Goal: Information Seeking & Learning: Find specific fact

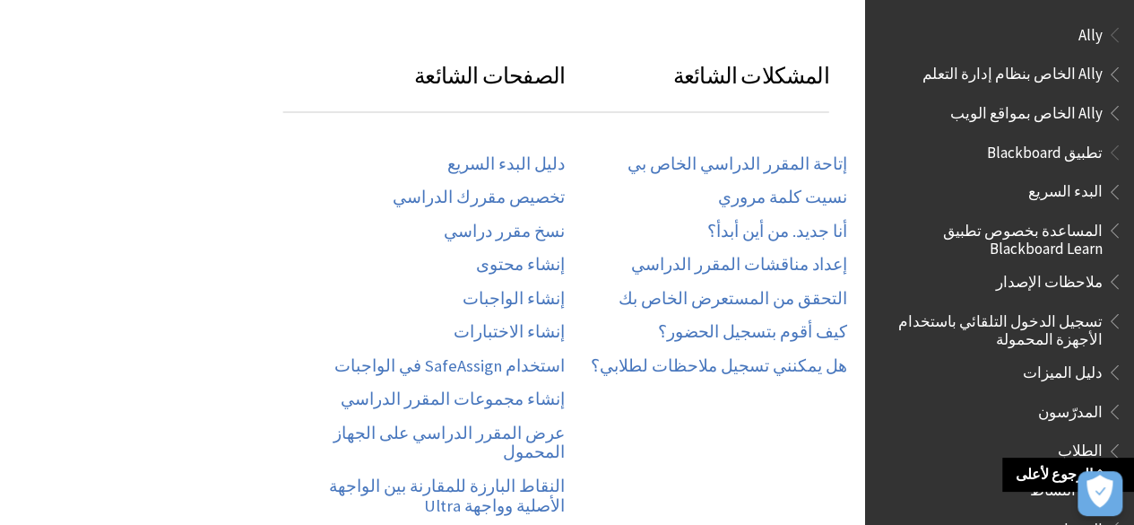
scroll to position [1255, 0]
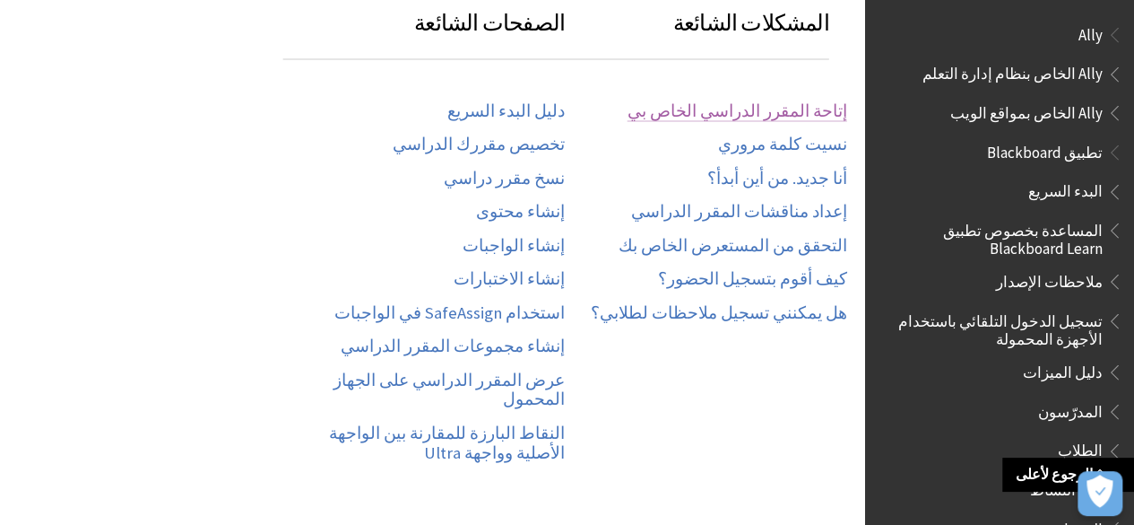
click at [751, 101] on link "إتاحة المقرر الدراسي الخاص بي" at bounding box center [738, 111] width 220 height 21
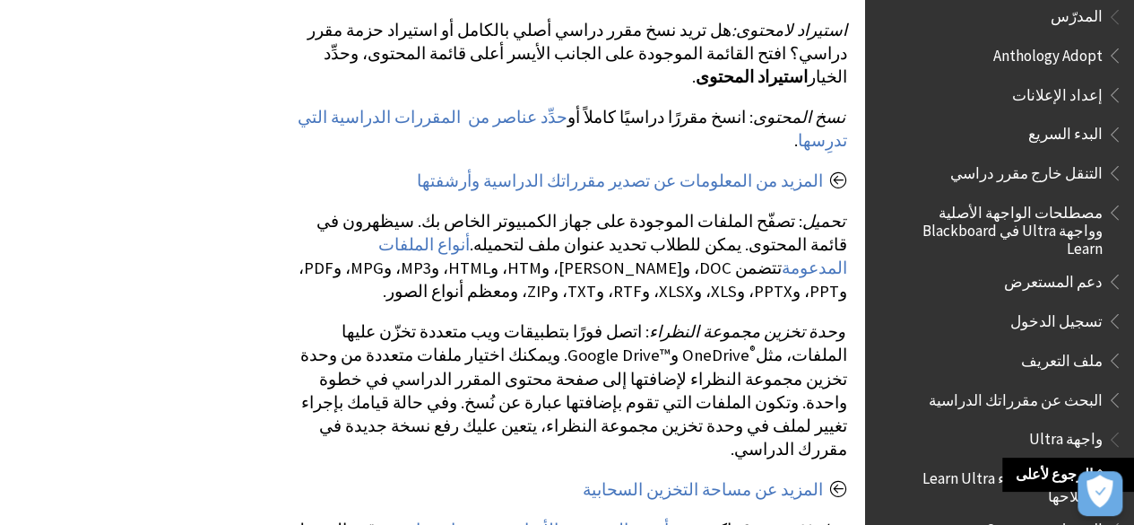
scroll to position [1281, 0]
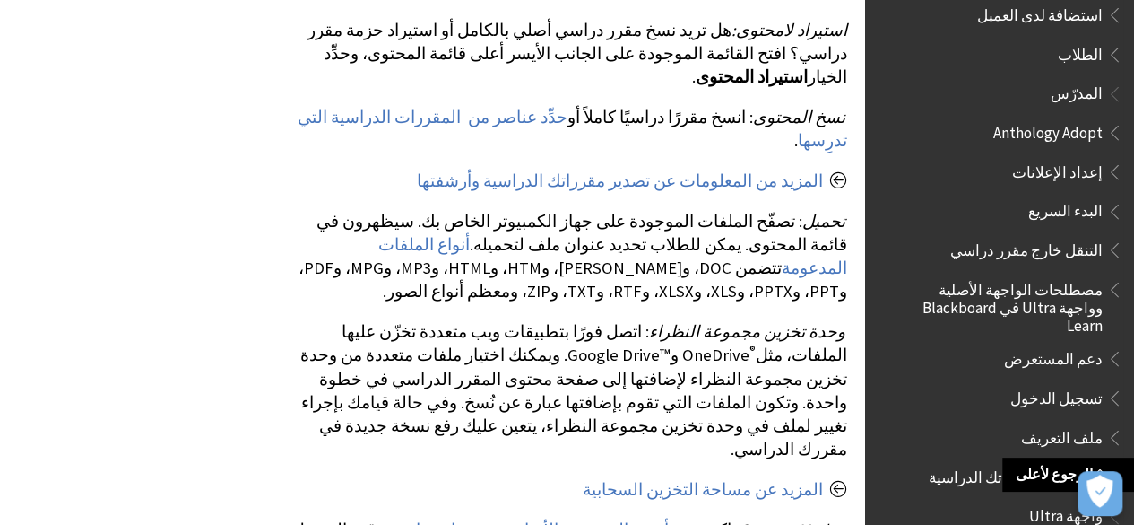
click at [1074, 383] on span "تسجيل الدخول" at bounding box center [1057, 395] width 92 height 24
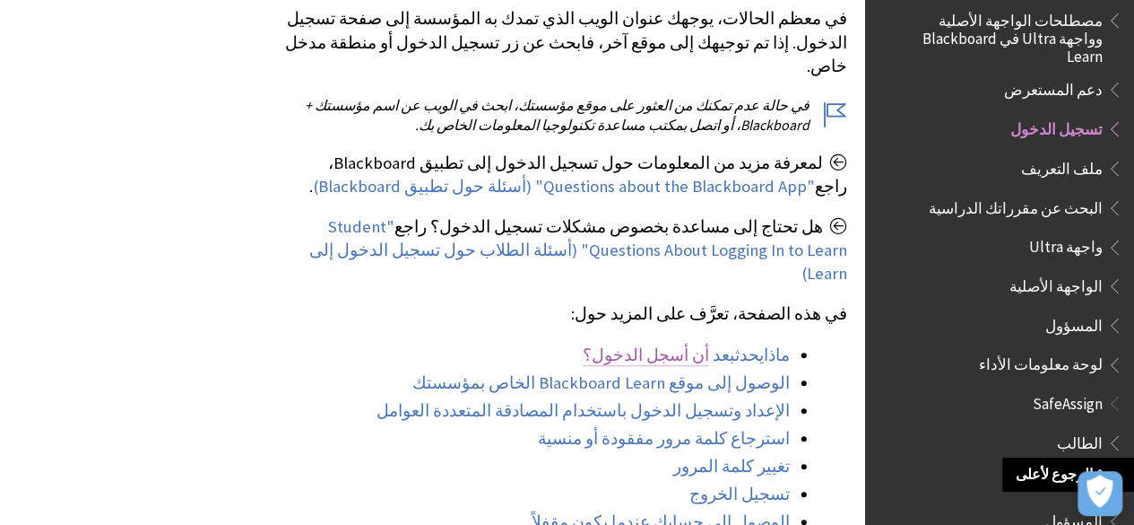
scroll to position [717, 0]
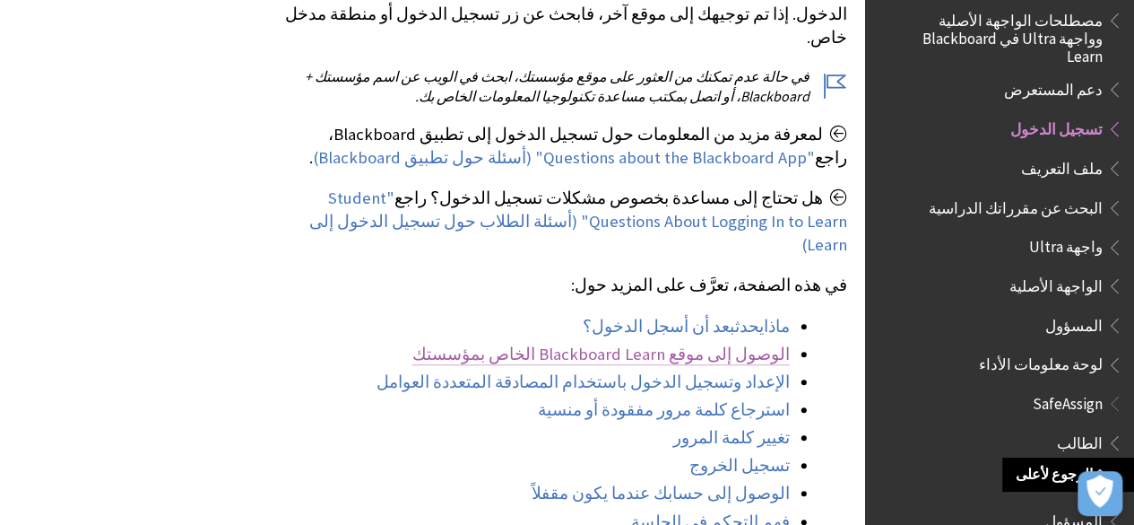
click at [694, 343] on link "الوصول إلى موقع Blackboard Learn الخاص بمؤسستك" at bounding box center [601, 354] width 378 height 22
click at [669, 343] on link "الوصول إلى موقع Blackboard Learn الخاص بمؤسستك" at bounding box center [601, 354] width 378 height 22
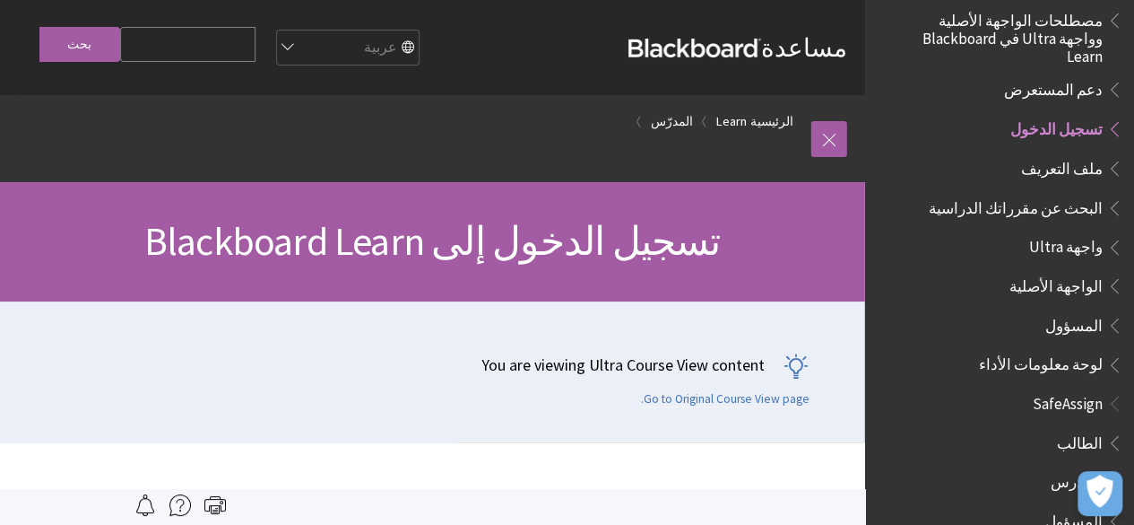
click at [380, 40] on select "English عربية Català Cymraeg Deutsch Español Suomi Français עברית Italiano 日本語 …" at bounding box center [346, 48] width 143 height 36
click at [318, 30] on select "English عربية Català Cymraeg Deutsch Español Suomi Français עברית Italiano 日本語 …" at bounding box center [346, 48] width 143 height 36
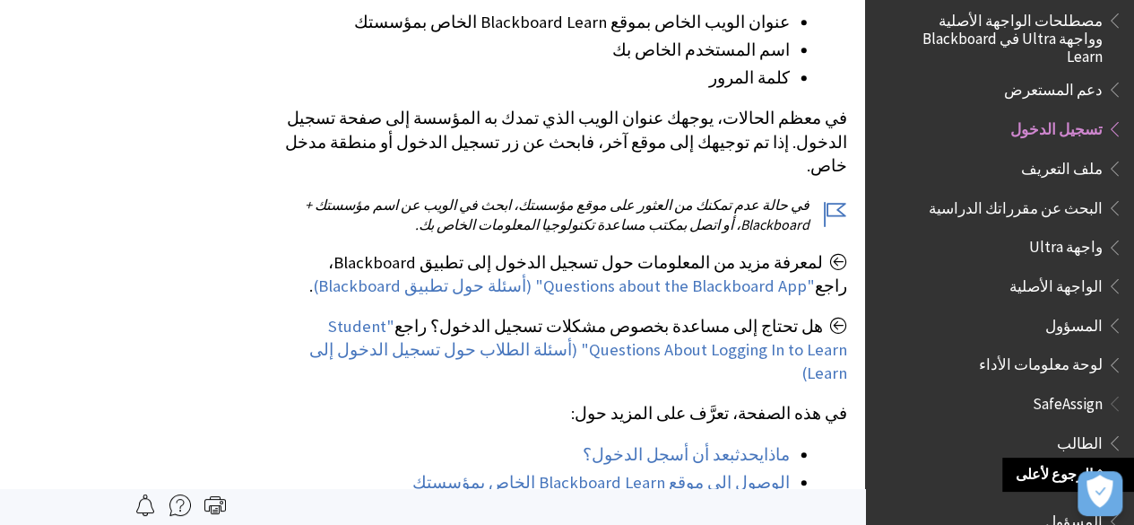
scroll to position [305, 0]
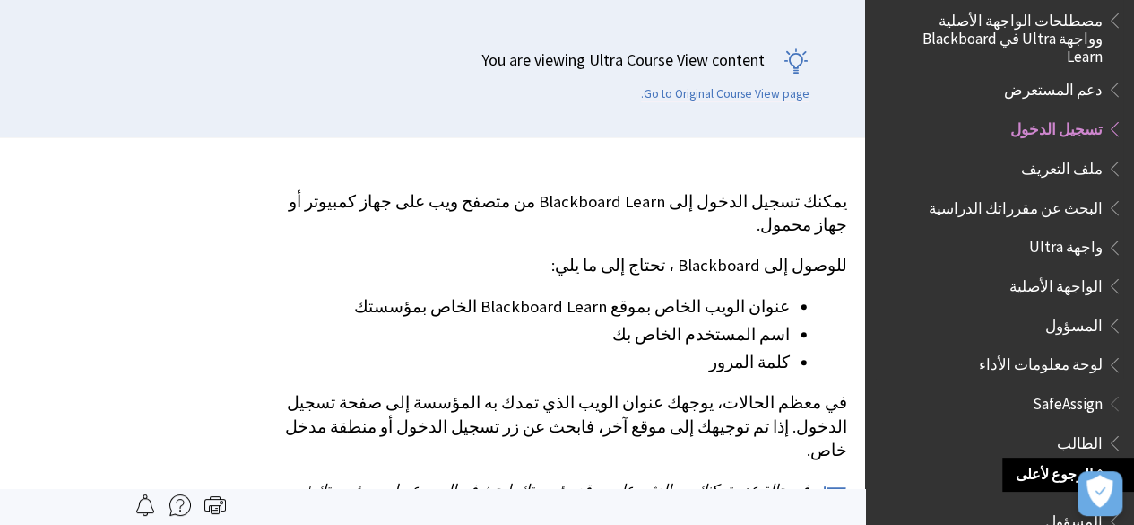
click at [1074, 114] on span "تسجيل الدخول" at bounding box center [1057, 126] width 92 height 24
click at [1064, 114] on span "تسجيل الدخول" at bounding box center [1057, 126] width 92 height 24
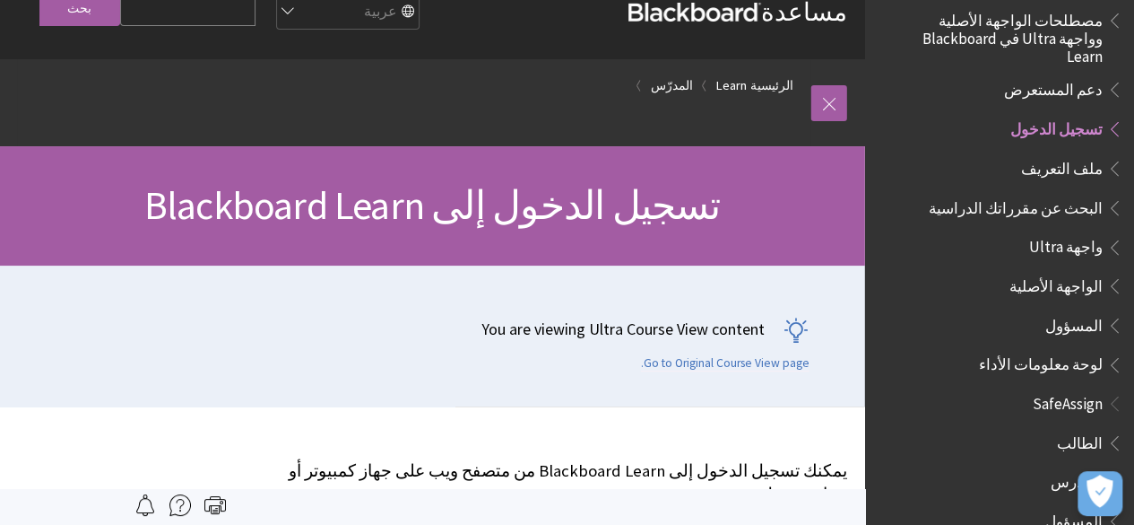
scroll to position [0, 0]
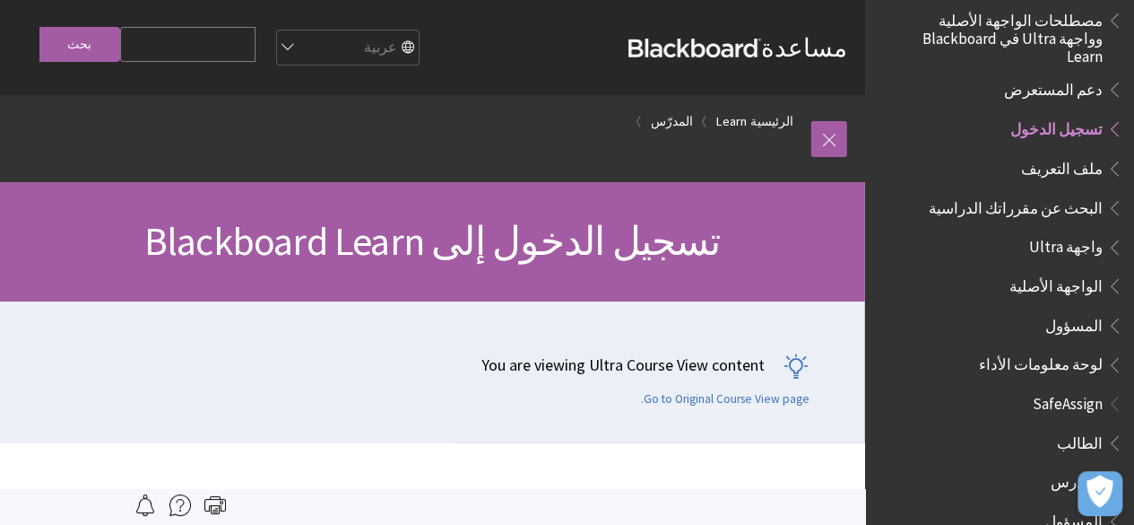
click at [171, 62] on fieldset "Search Query بحث" at bounding box center [147, 48] width 237 height 54
click at [199, 31] on input "Search Query" at bounding box center [187, 44] width 135 height 35
paste input "Saudi E Univerity"
type input "Saudi E Univerity"
click at [97, 44] on input "بحث" at bounding box center [79, 44] width 81 height 35
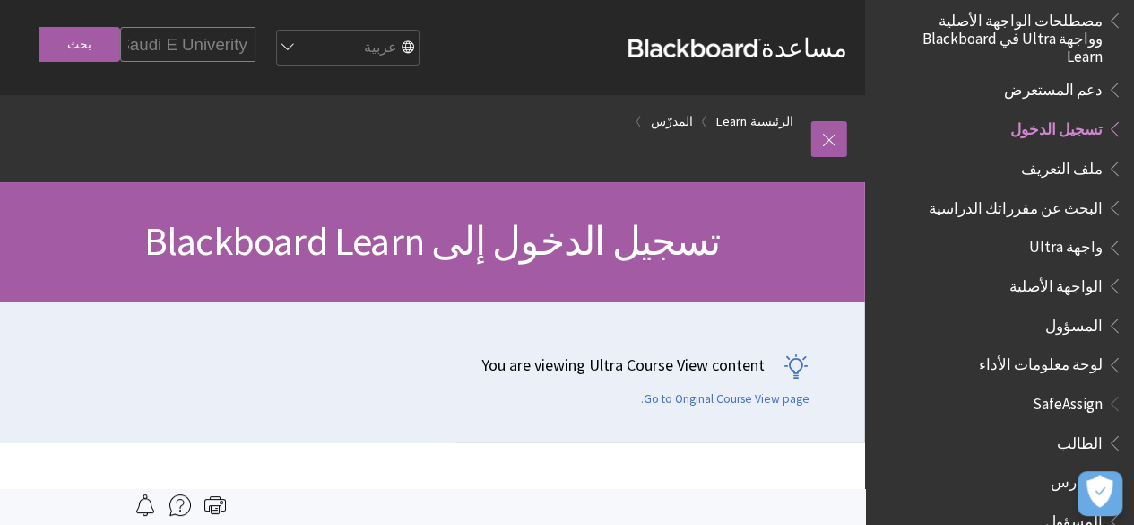
click at [54, 41] on input "بحث" at bounding box center [79, 44] width 81 height 35
click at [91, 37] on input "بحث" at bounding box center [79, 44] width 81 height 35
click at [85, 42] on input "بحث" at bounding box center [79, 44] width 81 height 35
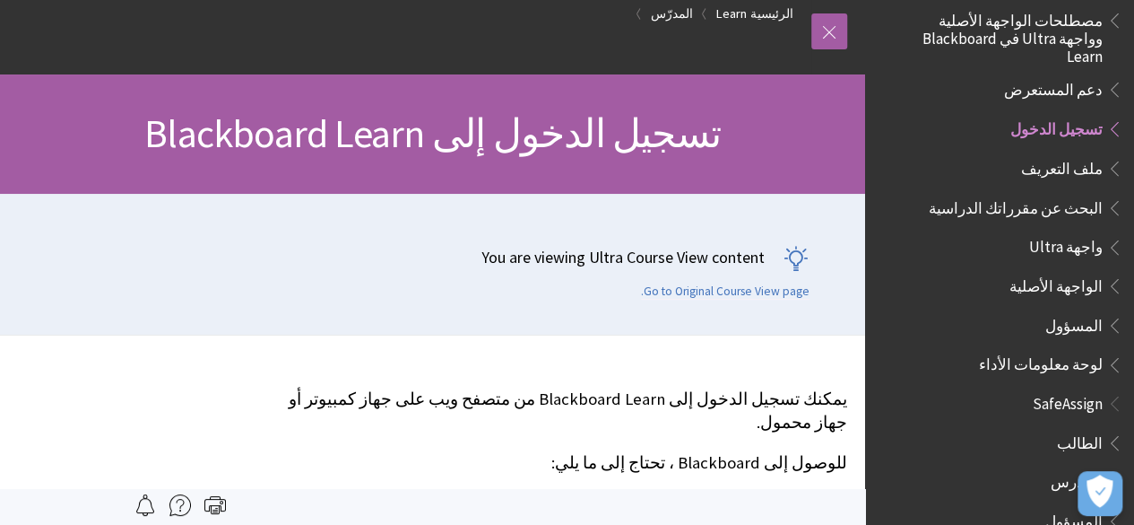
scroll to position [90, 0]
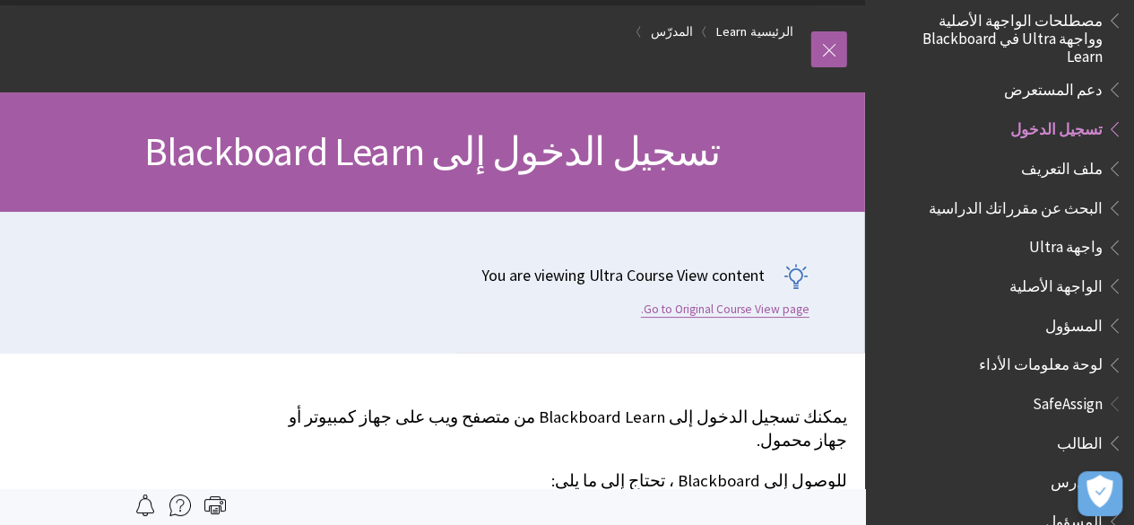
click at [702, 304] on link "Go to Original Course View page." at bounding box center [725, 309] width 169 height 16
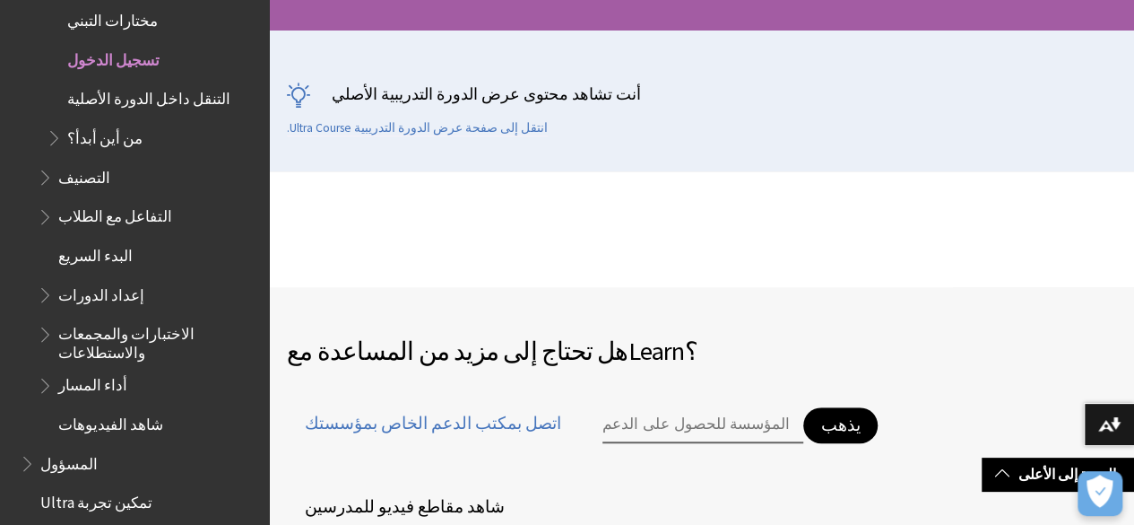
scroll to position [538, 0]
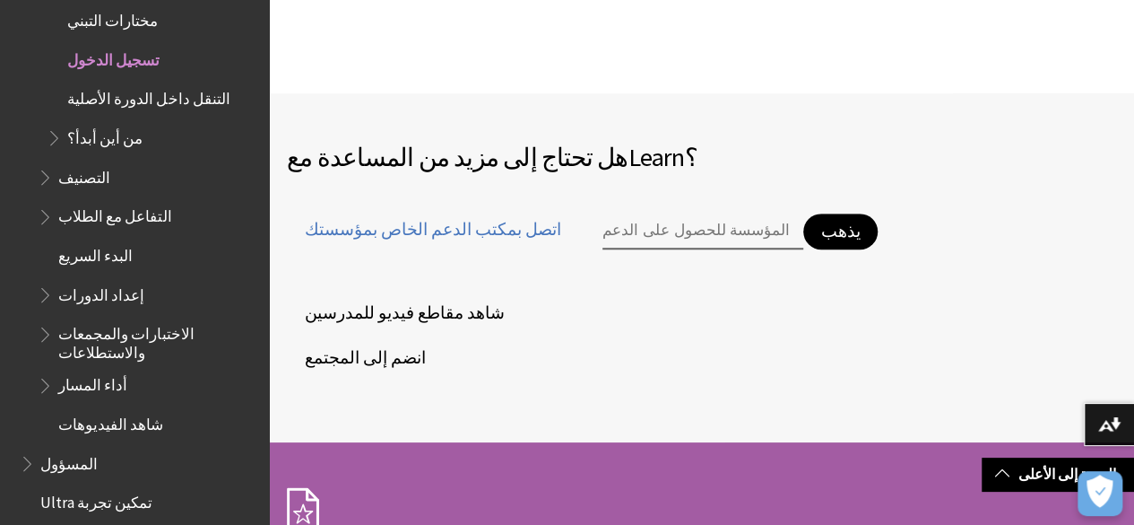
click at [608, 234] on input "اكتب اسم المؤسسة للحصول على الدعم" at bounding box center [703, 231] width 201 height 36
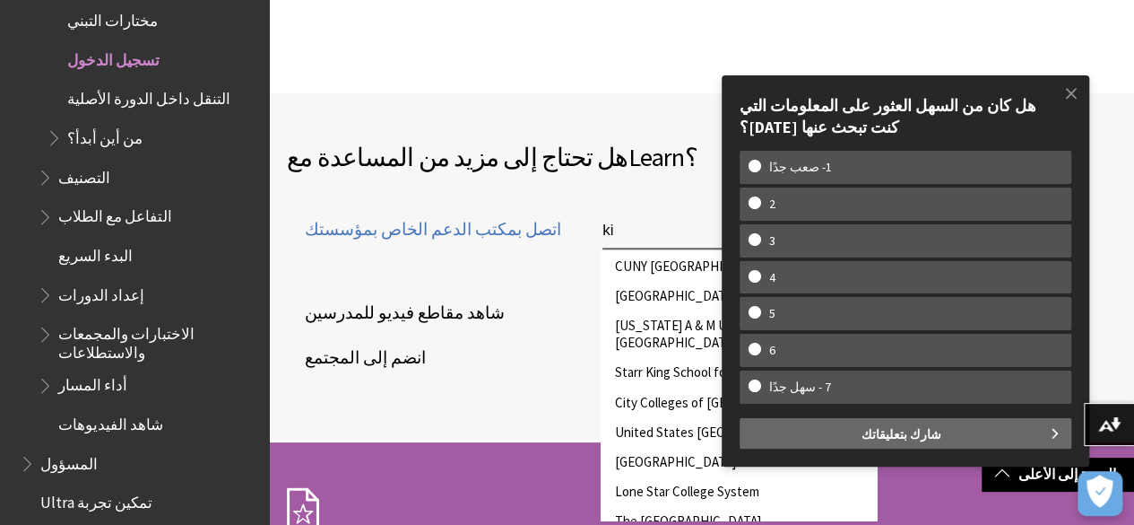
type input "k"
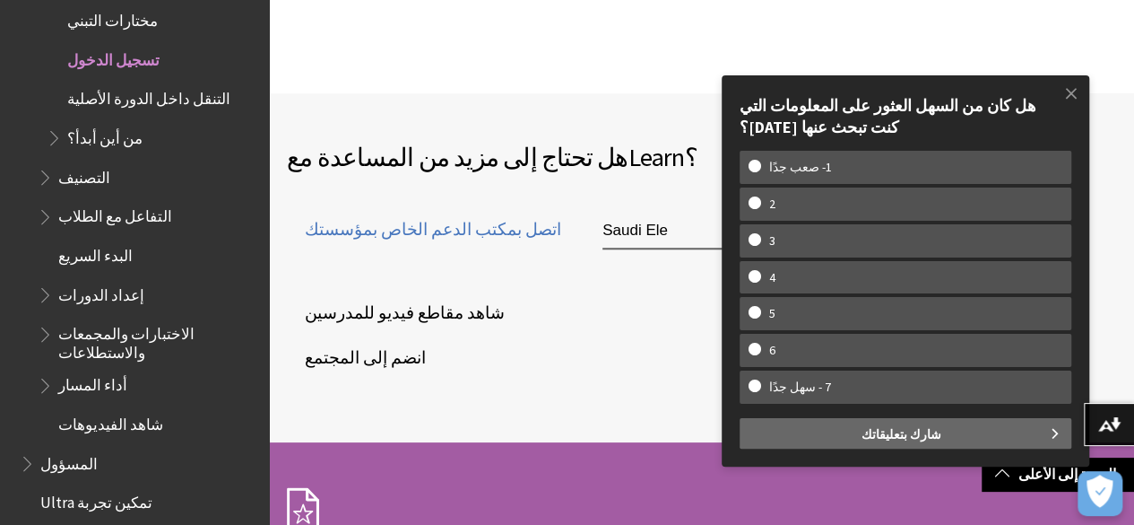
drag, startPoint x: 228, startPoint y: 567, endPoint x: 690, endPoint y: 277, distance: 545.9
click at [690, 277] on li "اتصل بمكتب الدعم الخاص بمؤسستك Saudi Ele يذهب" at bounding box center [701, 241] width 829 height 99
click at [611, 232] on input "Saudi Ele" at bounding box center [703, 231] width 201 height 36
type input "Saudi Electronic Univerity"
click at [673, 273] on li "اتصل بمكتب الدعم الخاص بمؤسستك Saudi Electronic Univerity يذهب" at bounding box center [701, 241] width 829 height 99
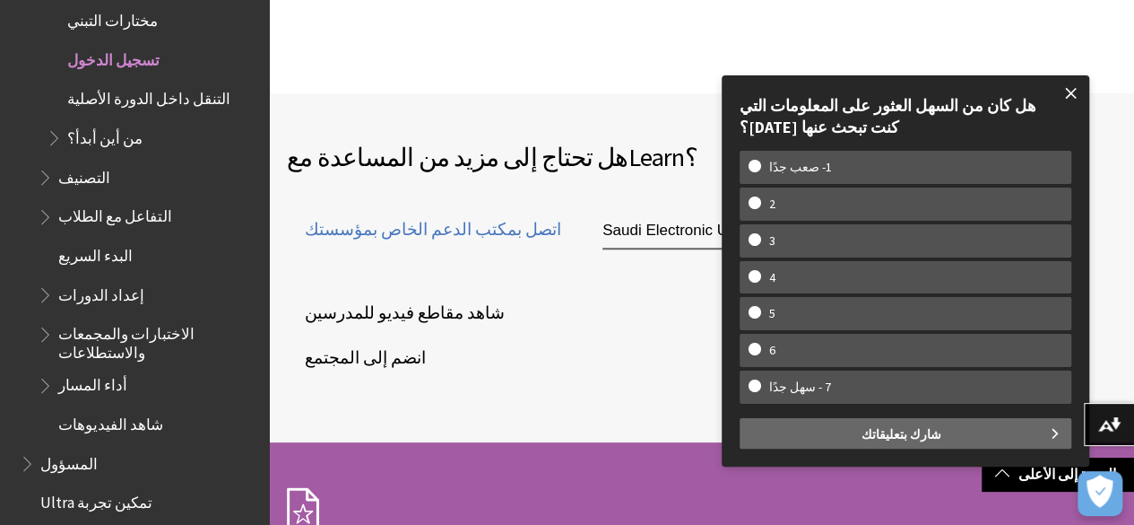
click at [1077, 98] on span at bounding box center [1072, 93] width 38 height 38
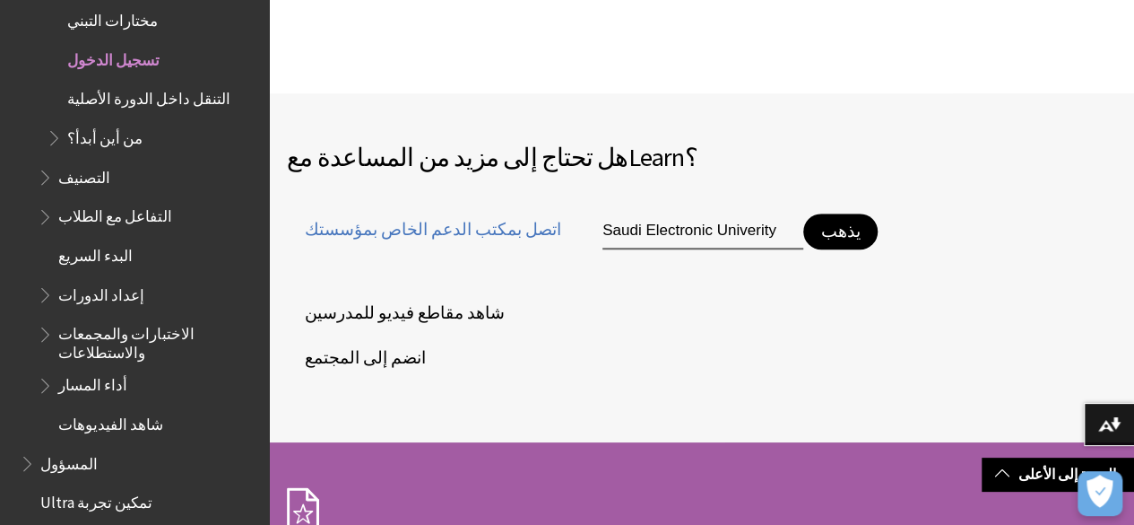
click at [803, 232] on button "يذهب" at bounding box center [840, 231] width 74 height 36
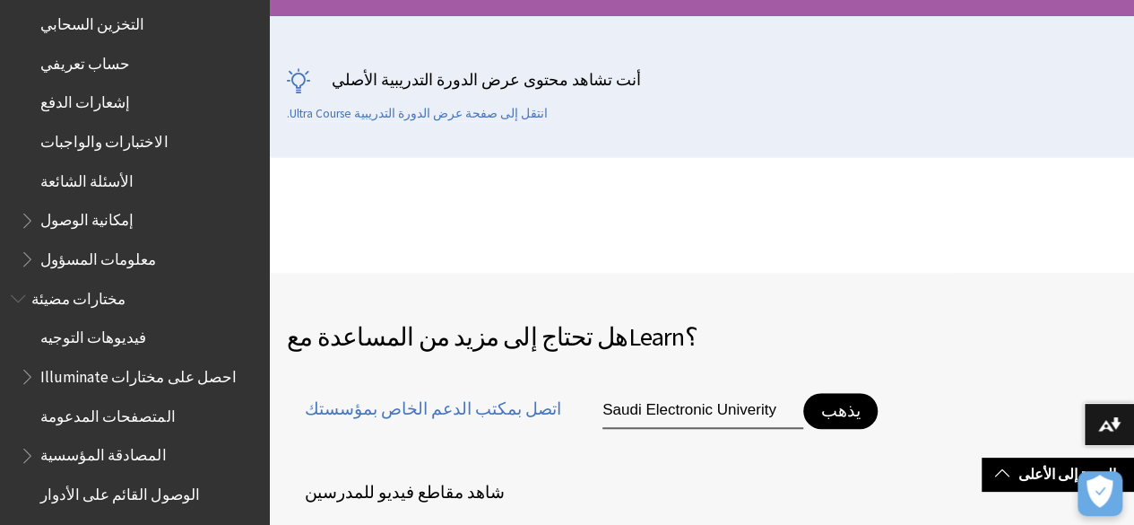
scroll to position [448, 0]
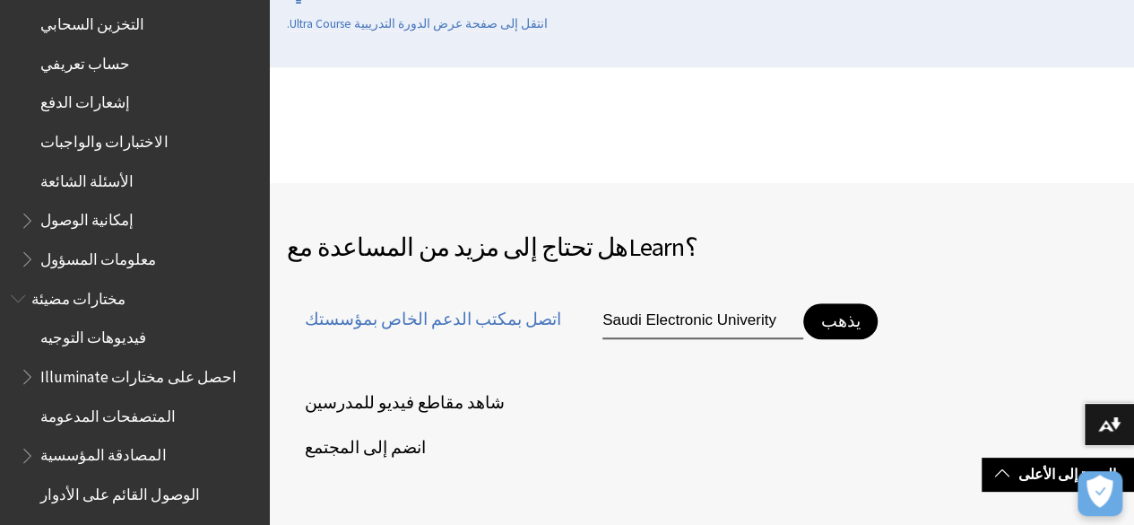
click at [821, 326] on font "يذهب" at bounding box center [840, 320] width 39 height 19
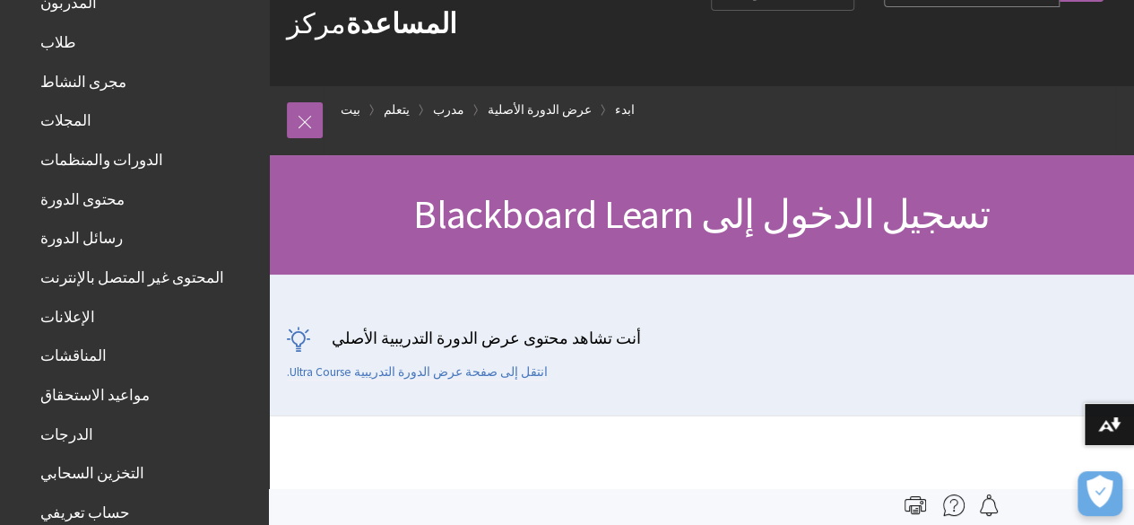
scroll to position [0, 0]
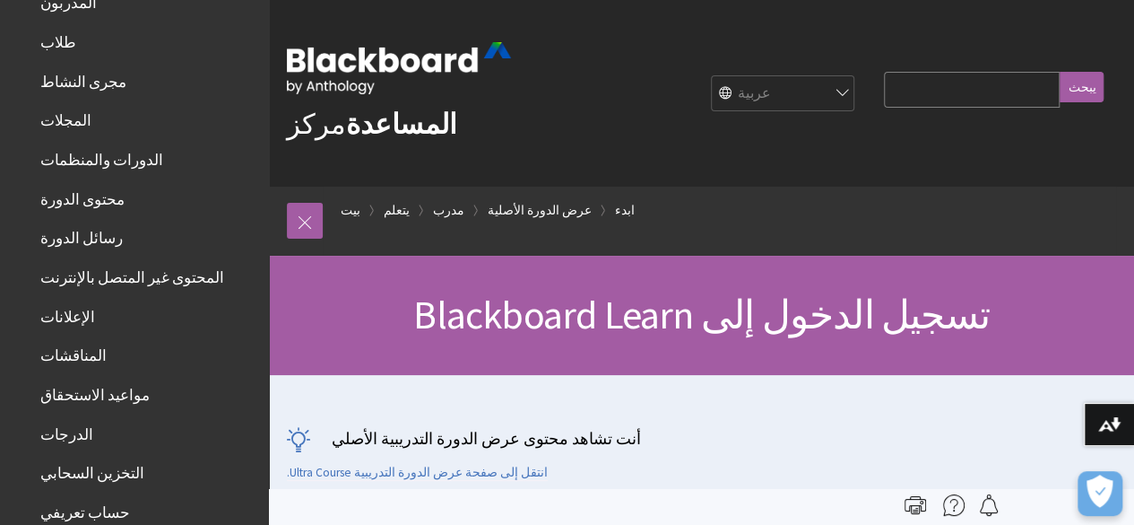
click at [974, 79] on input "استعلام البحث" at bounding box center [972, 89] width 176 height 35
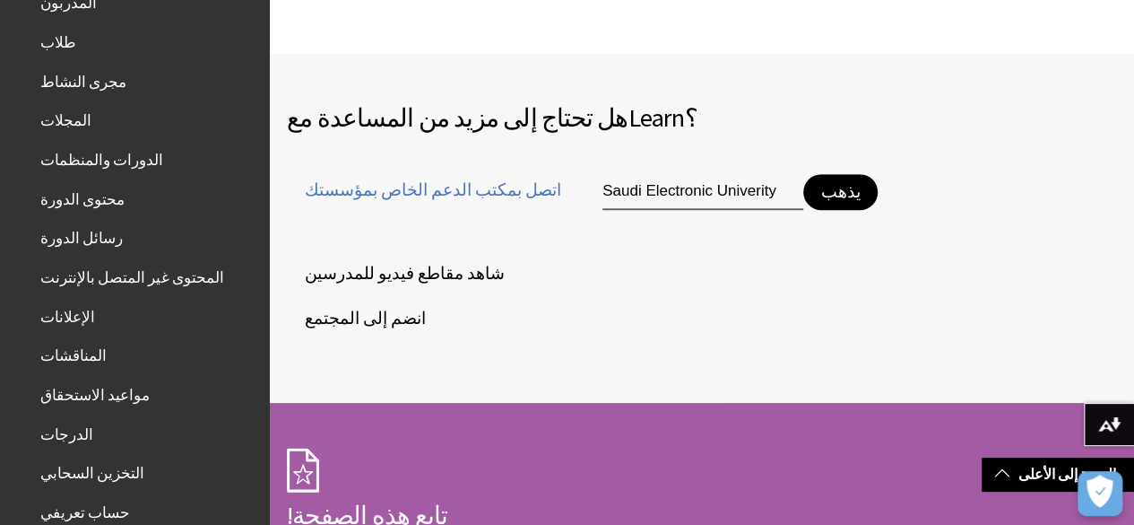
scroll to position [538, 0]
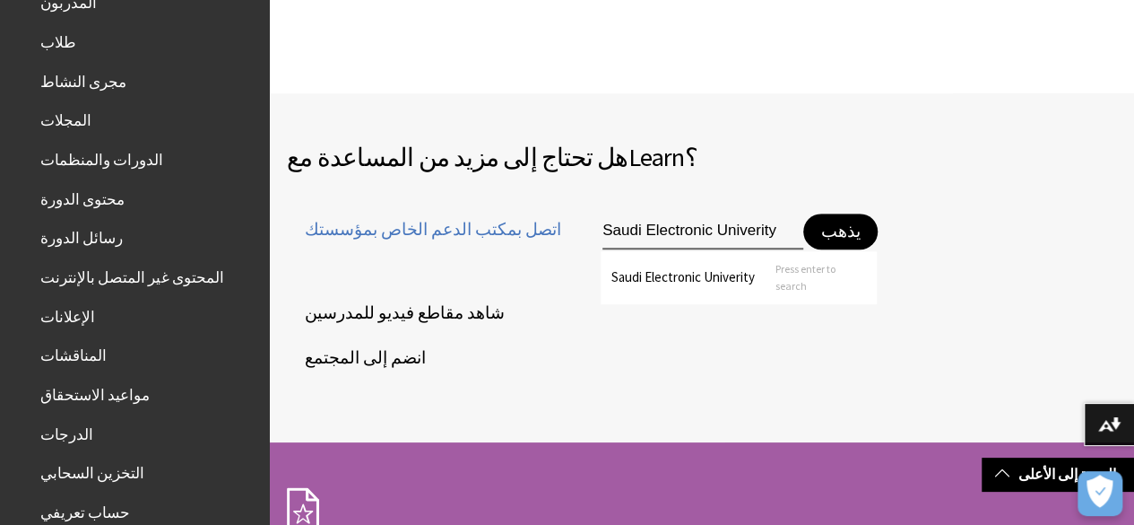
click at [603, 234] on input "Saudi Electronic Univerity" at bounding box center [703, 231] width 201 height 36
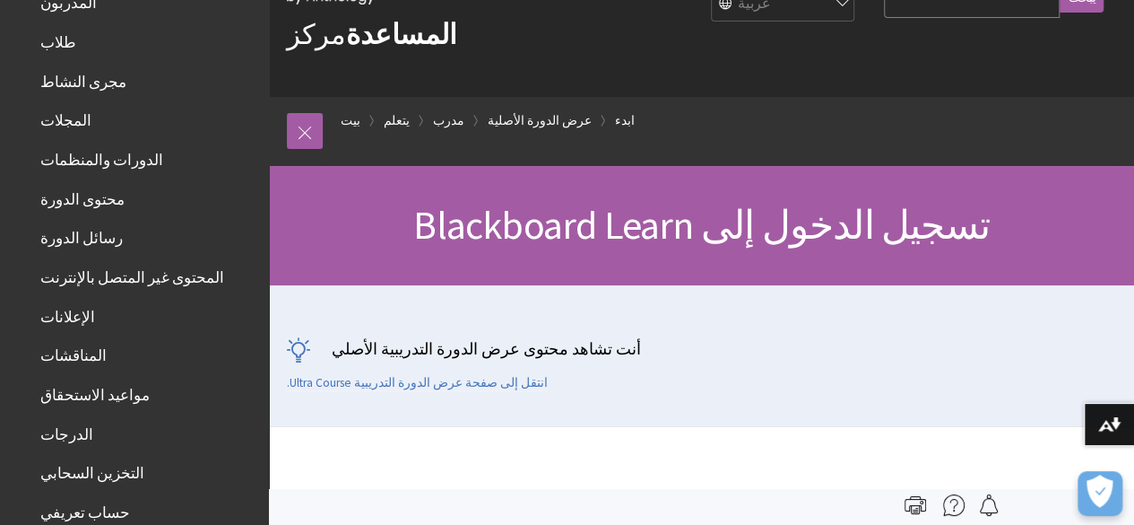
scroll to position [0, 0]
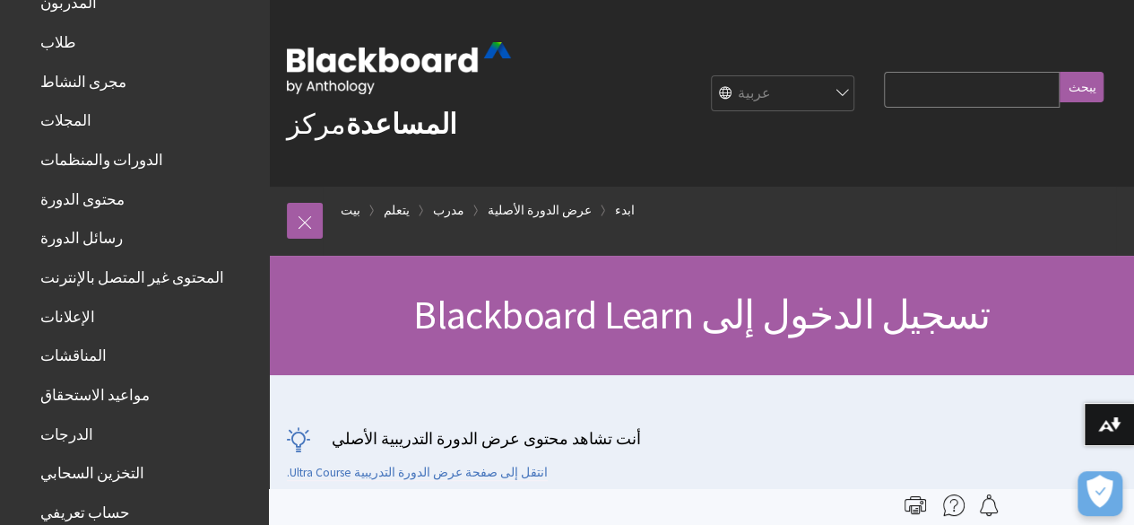
click at [1000, 96] on input "استعلام البحث" at bounding box center [972, 89] width 176 height 35
paste input "Saudi Electronic Univerity"
type input "Saudi Electronic Univerity"
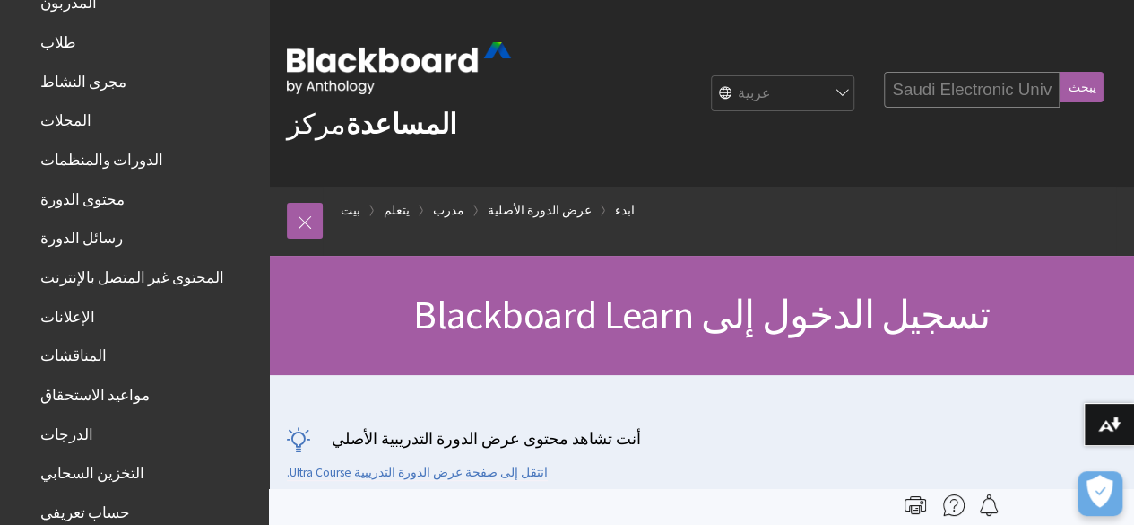
click at [1090, 89] on input "يبحث" at bounding box center [1082, 87] width 44 height 30
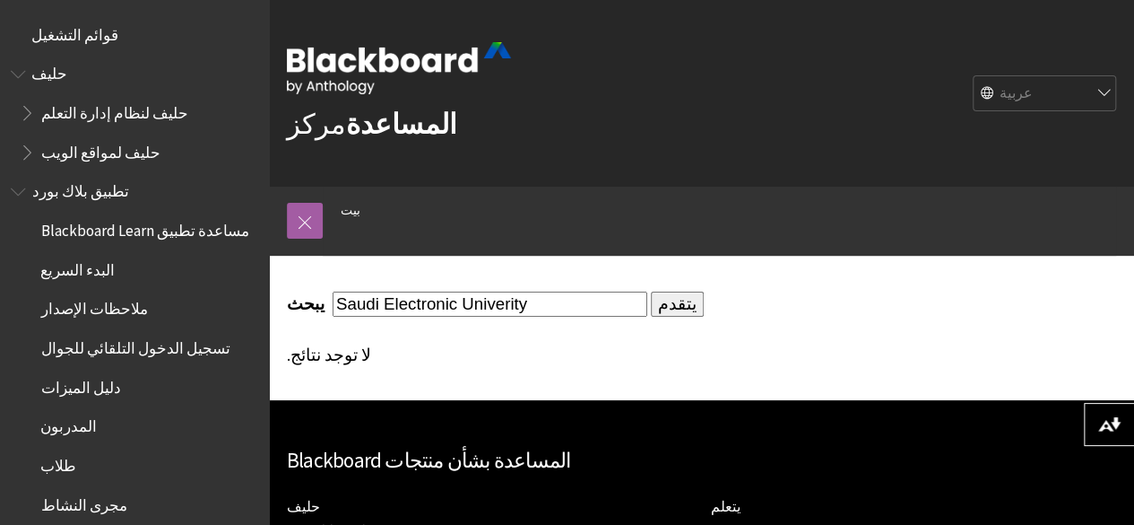
click at [651, 307] on input "يتقدم" at bounding box center [677, 303] width 53 height 25
click at [528, 297] on input "Saudi Electronic Univerity" at bounding box center [490, 303] width 315 height 24
click at [450, 304] on input "Saudi Electronic Univerity" at bounding box center [490, 303] width 315 height 24
click at [551, 315] on input "Saudi Electronic Univerity" at bounding box center [490, 303] width 315 height 24
click at [450, 301] on input "Saudi Electronic Univerity" at bounding box center [490, 303] width 315 height 24
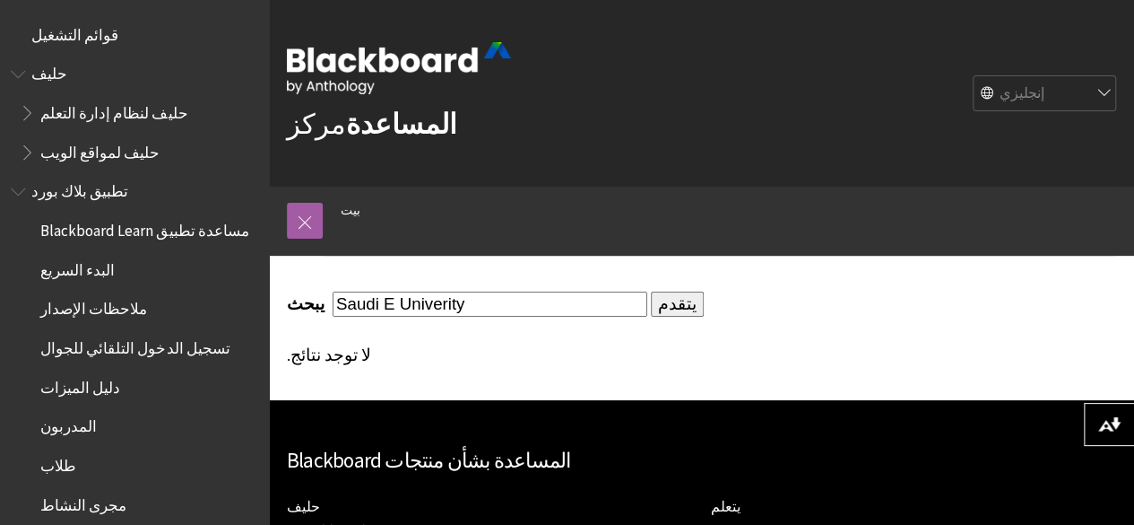
type input "Saudi E Univerity"
click at [651, 299] on input "يتقدم" at bounding box center [677, 303] width 53 height 25
drag, startPoint x: 376, startPoint y: 304, endPoint x: 444, endPoint y: 294, distance: 68.9
drag, startPoint x: 444, startPoint y: 294, endPoint x: 487, endPoint y: 293, distance: 43.1
click at [487, 292] on input "Saudi E Univerity" at bounding box center [490, 303] width 315 height 24
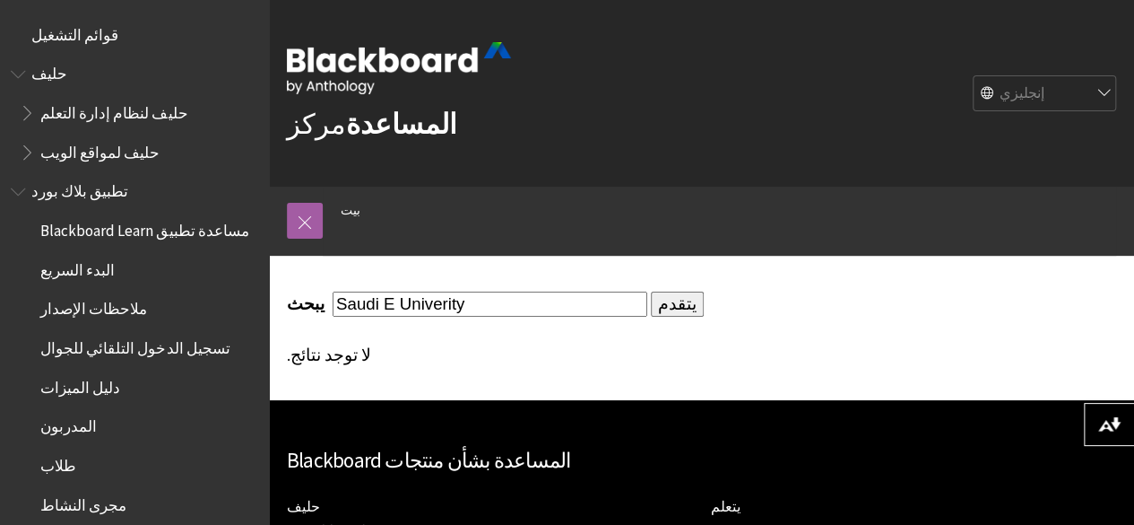
click at [378, 304] on input "Saudi E Univerity" at bounding box center [490, 303] width 315 height 24
click at [377, 304] on input "Saudi E Univerity" at bounding box center [490, 303] width 315 height 24
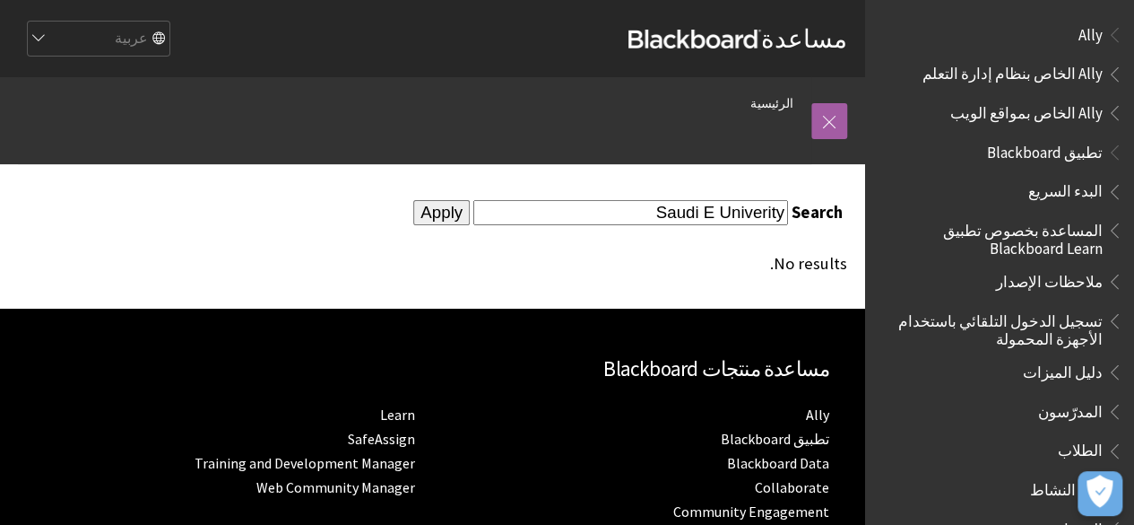
click at [776, 265] on div "No results." at bounding box center [565, 264] width 564 height 20
